Goal: Navigation & Orientation: Find specific page/section

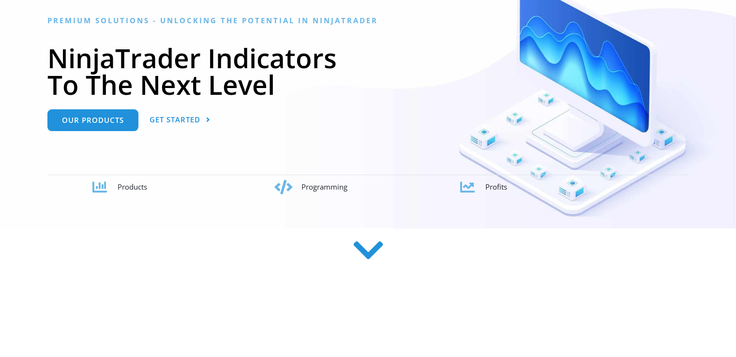
scroll to position [194, 0]
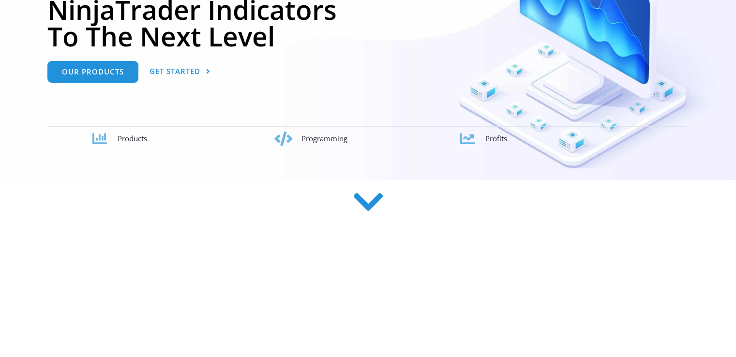
click at [358, 211] on icon at bounding box center [368, 202] width 34 height 34
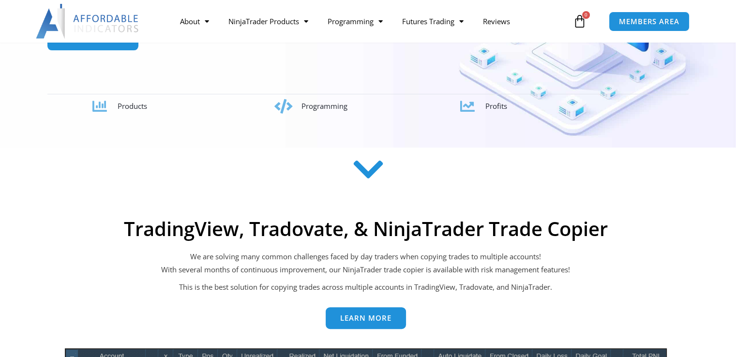
scroll to position [88, 0]
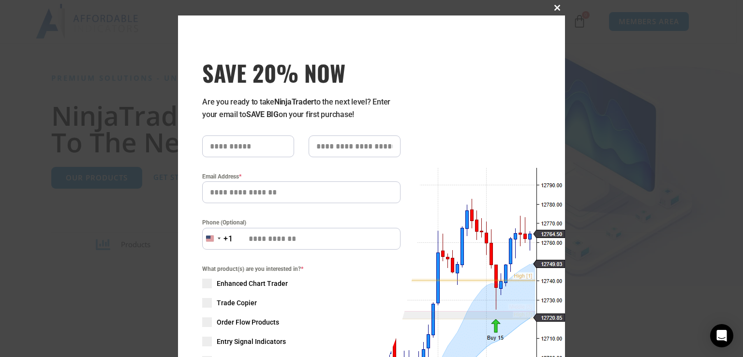
click at [551, 12] on button "Close this module" at bounding box center [557, 7] width 15 height 15
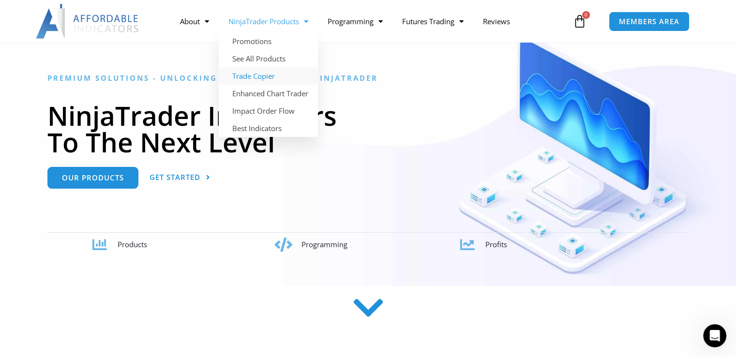
click at [240, 73] on link "Trade Copier" at bounding box center [268, 75] width 99 height 17
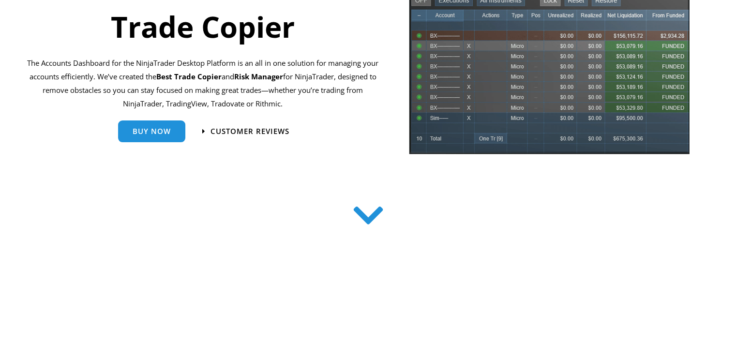
scroll to position [194, 0]
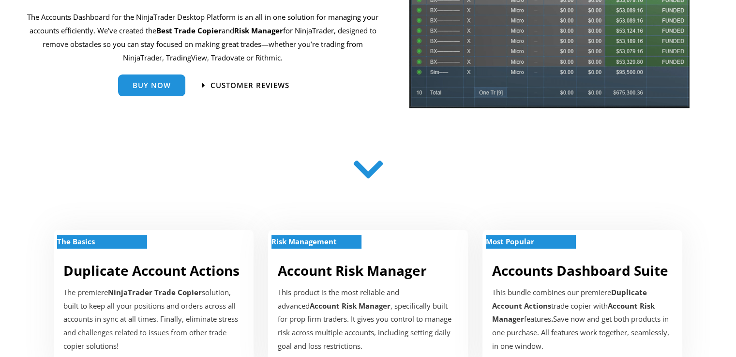
click at [356, 176] on icon at bounding box center [368, 169] width 34 height 34
click at [377, 175] on icon at bounding box center [368, 169] width 34 height 34
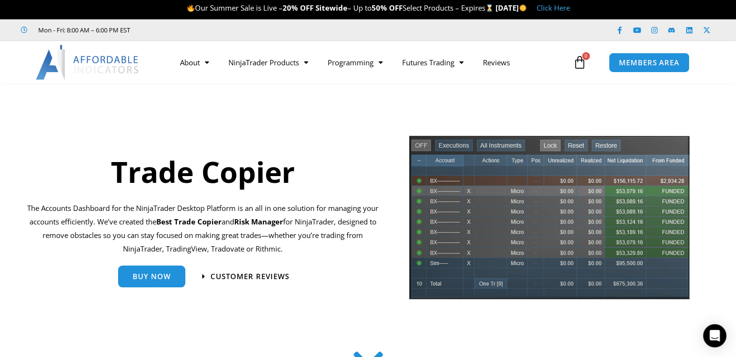
scroll to position [0, 0]
